Goal: Transaction & Acquisition: Purchase product/service

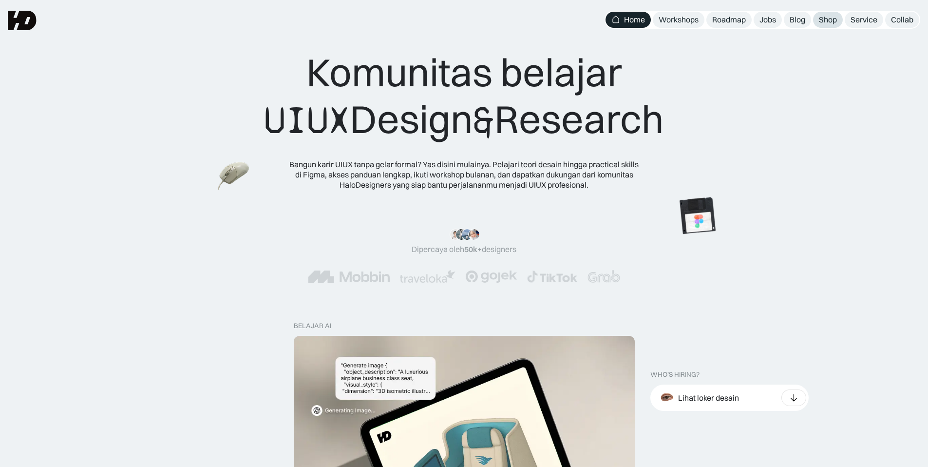
click at [823, 14] on link "Shop" at bounding box center [828, 20] width 30 height 16
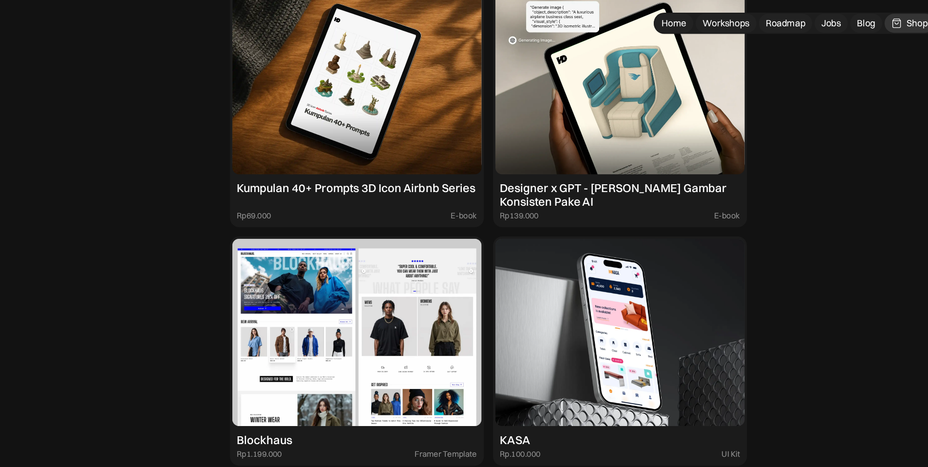
scroll to position [1139, 0]
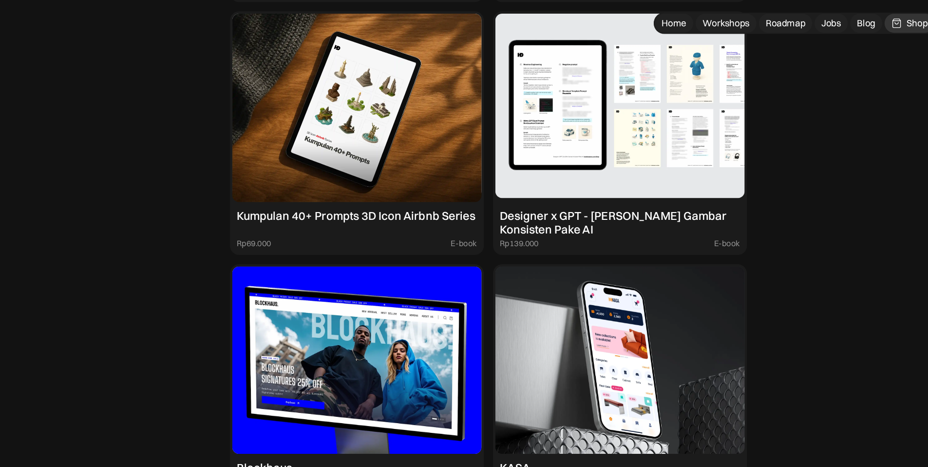
click at [504, 156] on img at bounding box center [576, 92] width 212 height 160
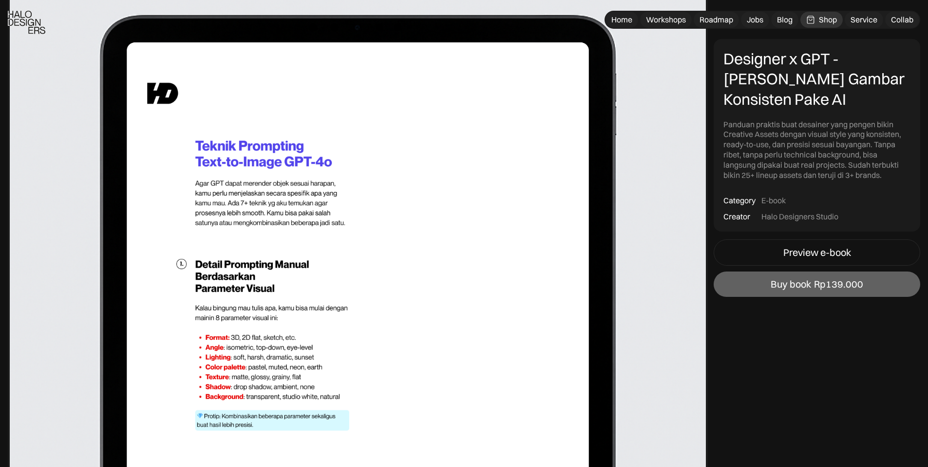
scroll to position [3426, 0]
